Goal: Navigation & Orientation: Find specific page/section

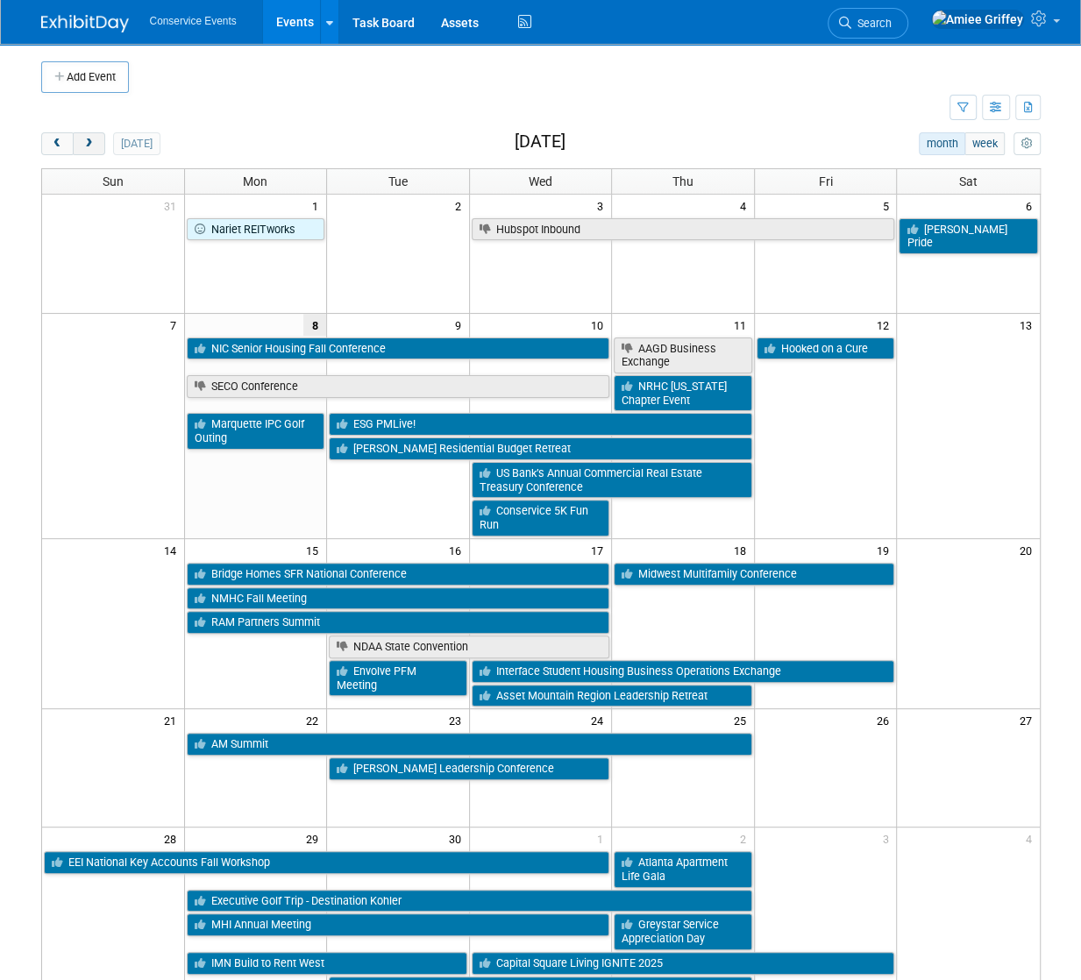
click at [91, 144] on span "next" at bounding box center [88, 144] width 13 height 11
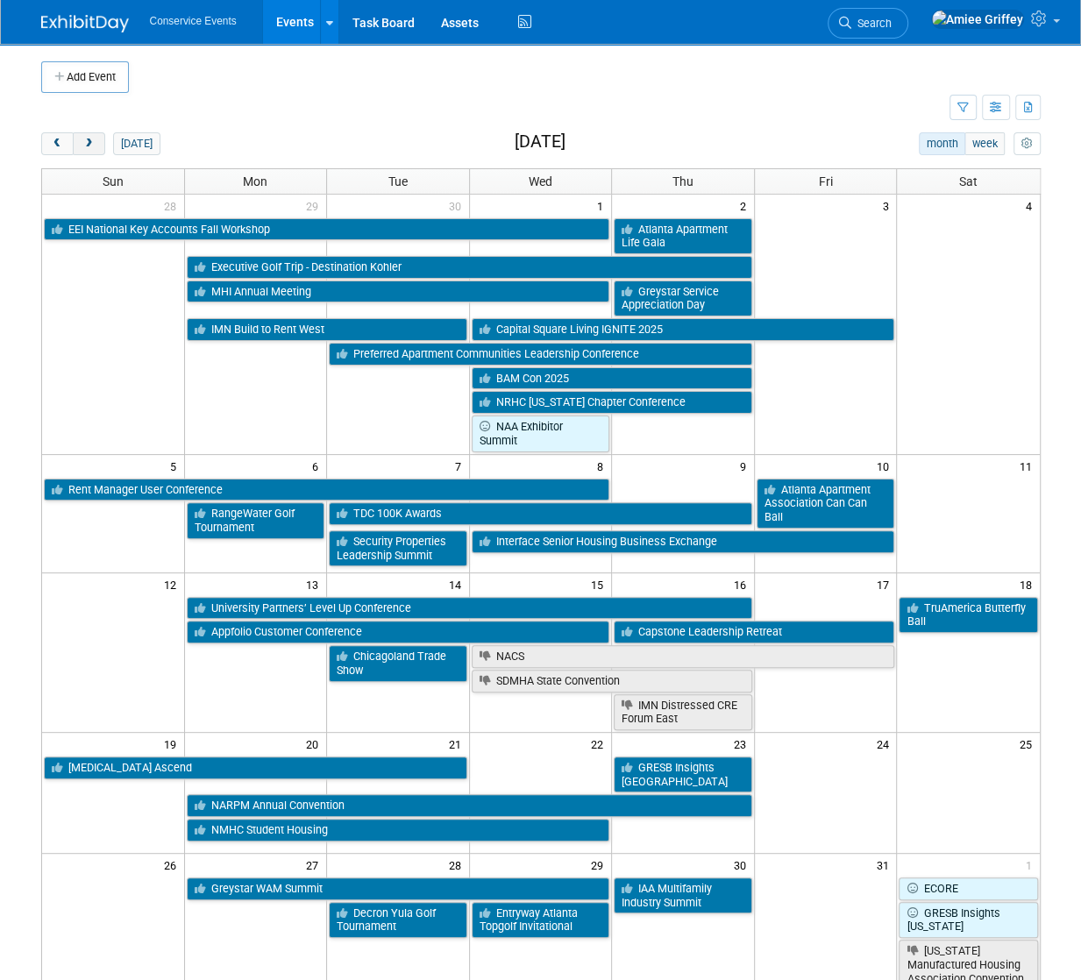
click at [91, 144] on span "next" at bounding box center [88, 144] width 13 height 11
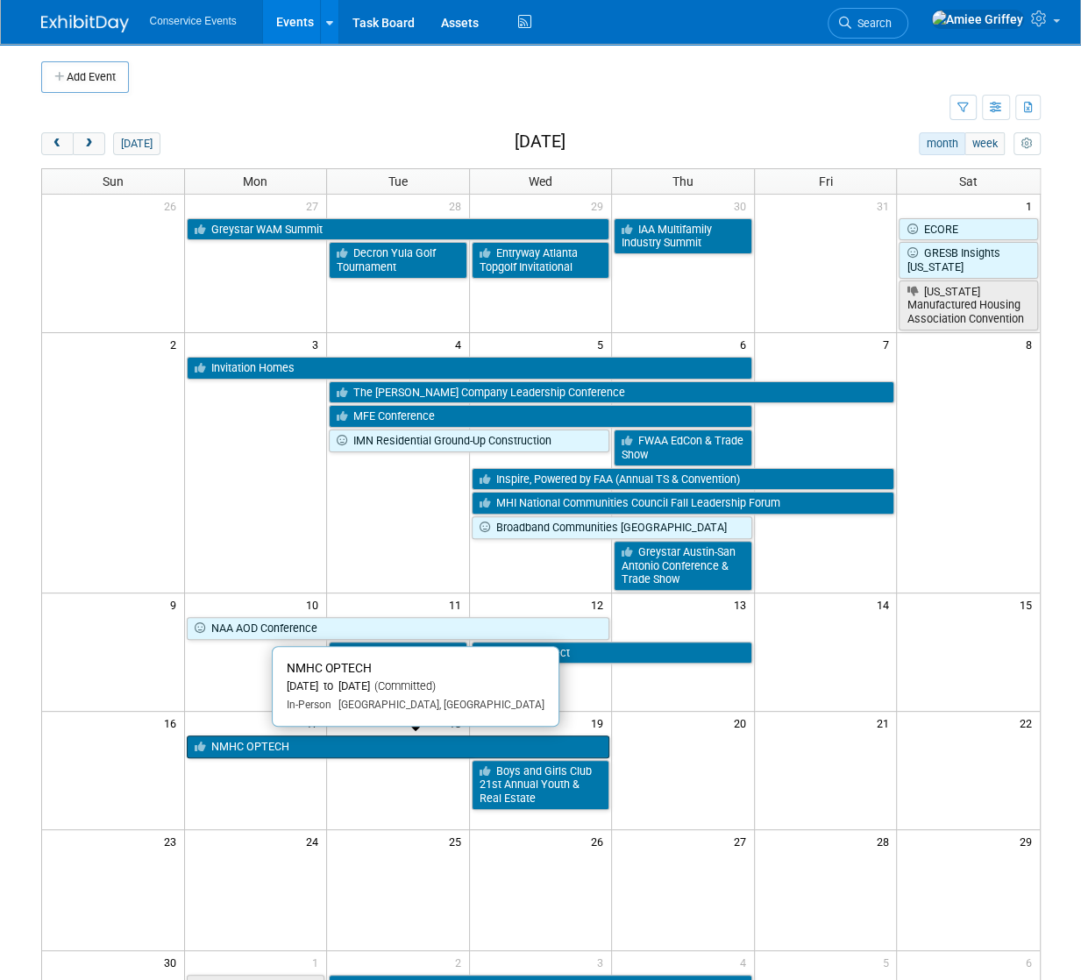
click at [338, 748] on link "NMHC OPTECH" at bounding box center [398, 747] width 423 height 23
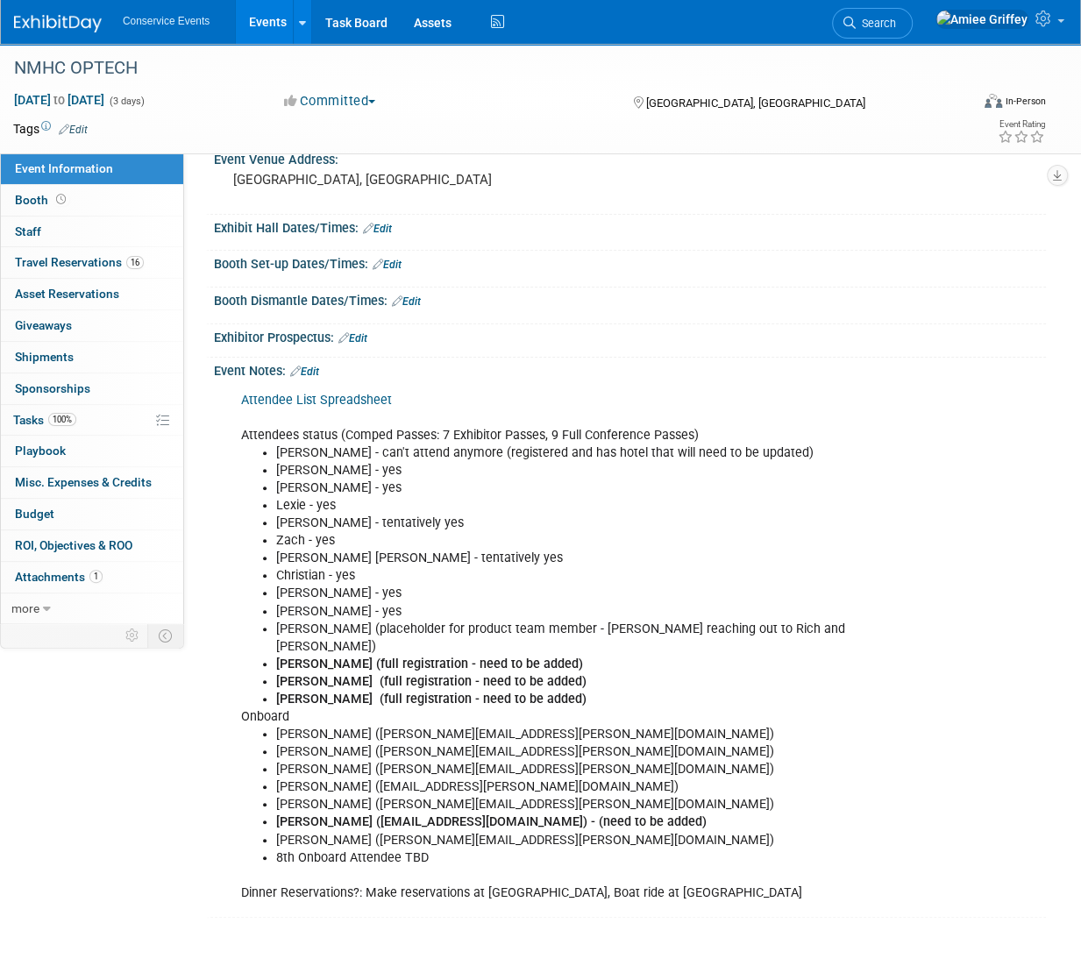
scroll to position [114, 0]
click at [267, 27] on link "Events" at bounding box center [268, 22] width 64 height 44
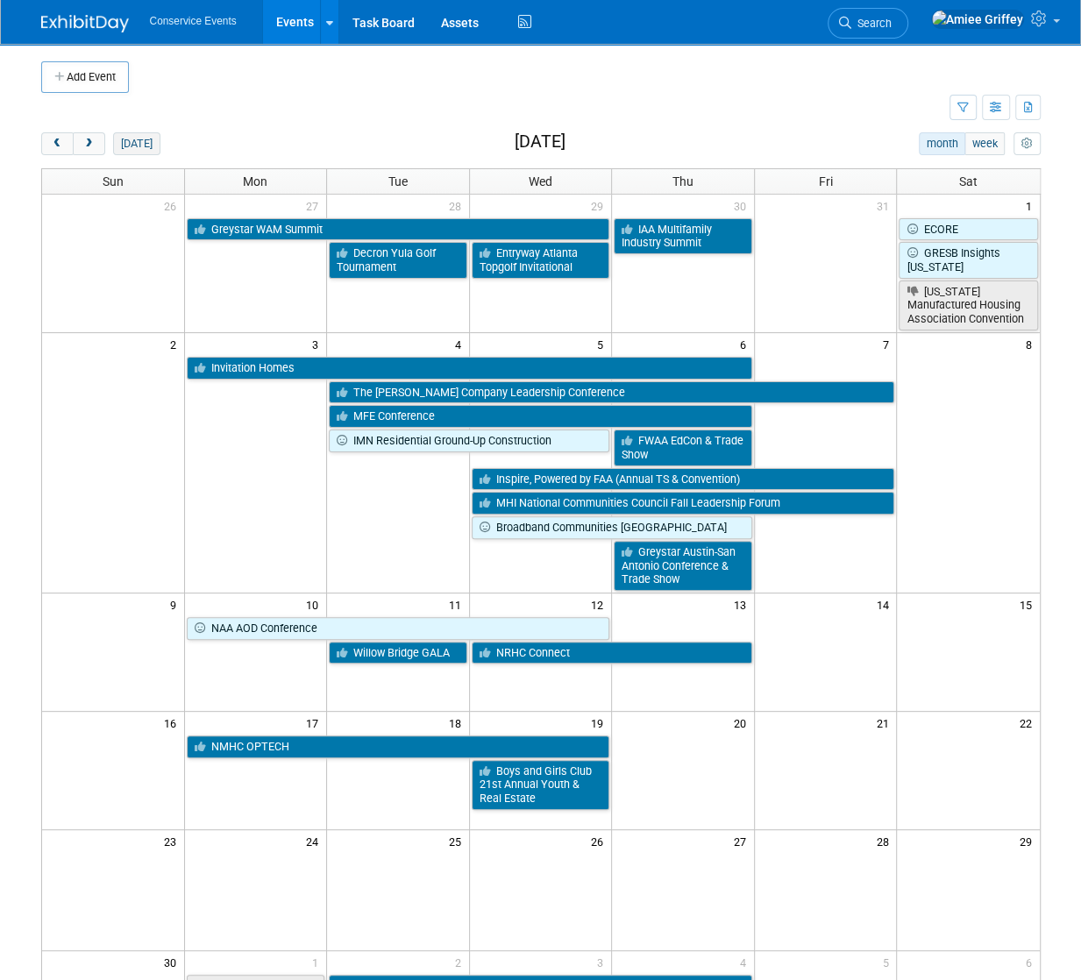
click at [134, 147] on button "[DATE]" at bounding box center [136, 143] width 46 height 23
